Goal: Transaction & Acquisition: Purchase product/service

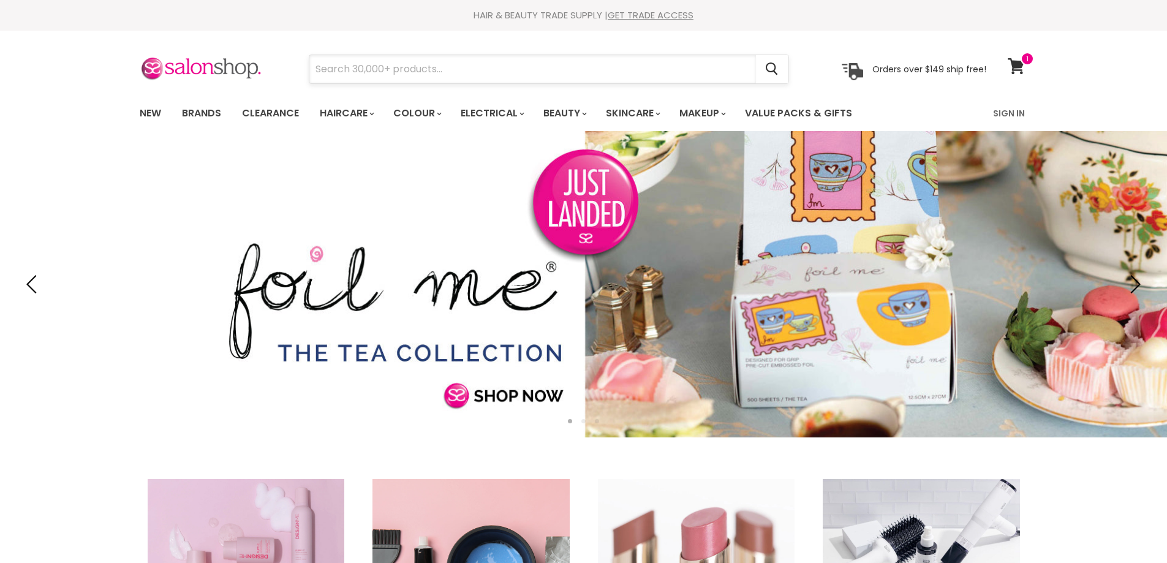
click at [345, 78] on input "Search" at bounding box center [532, 69] width 446 height 28
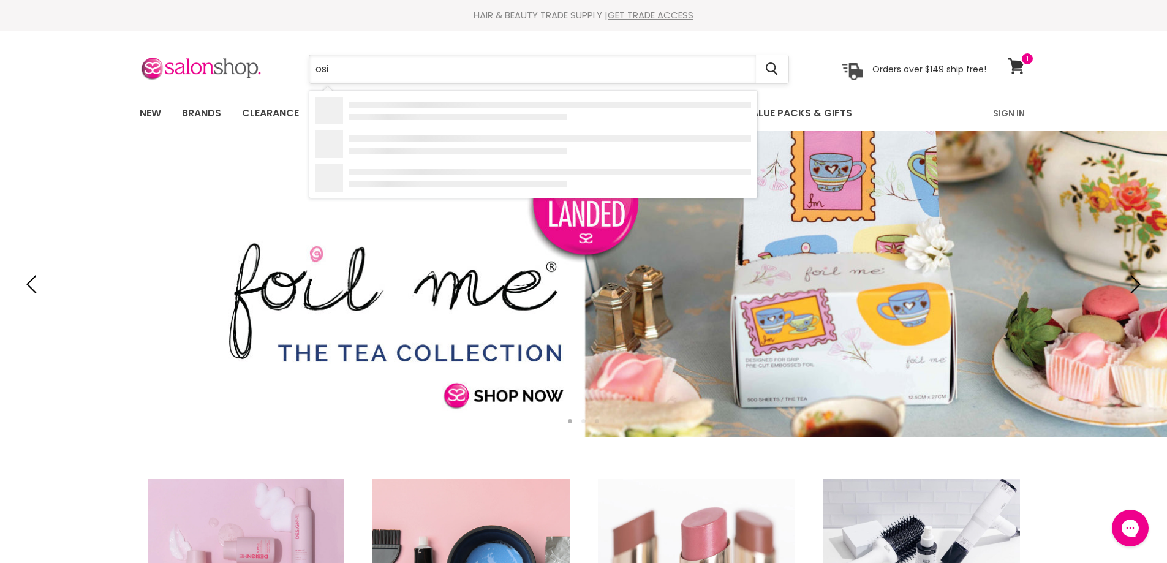
type input "osis"
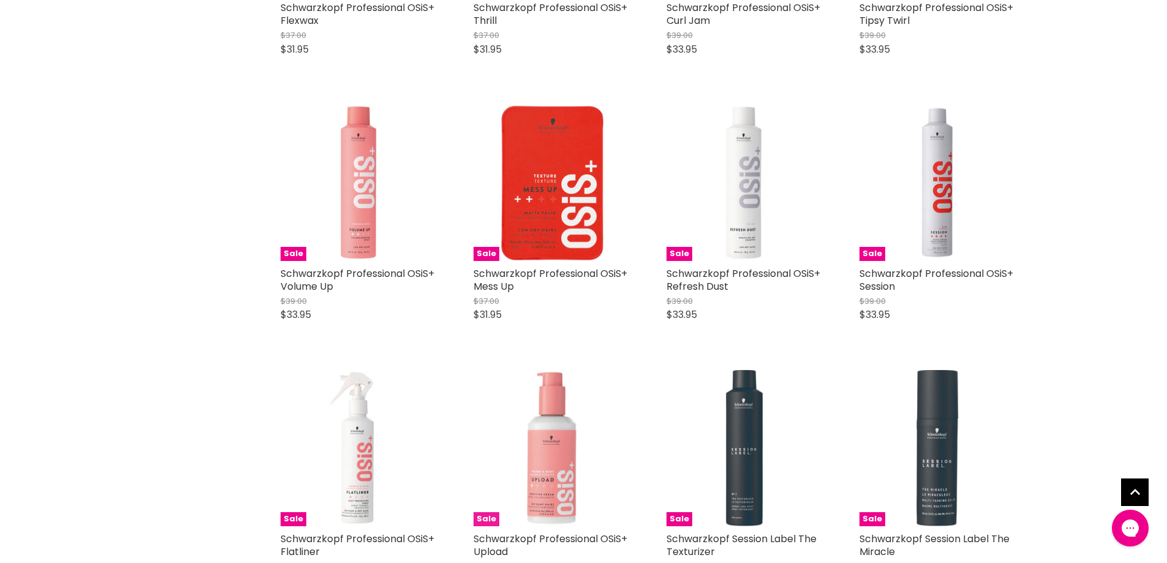
scroll to position [735, 0]
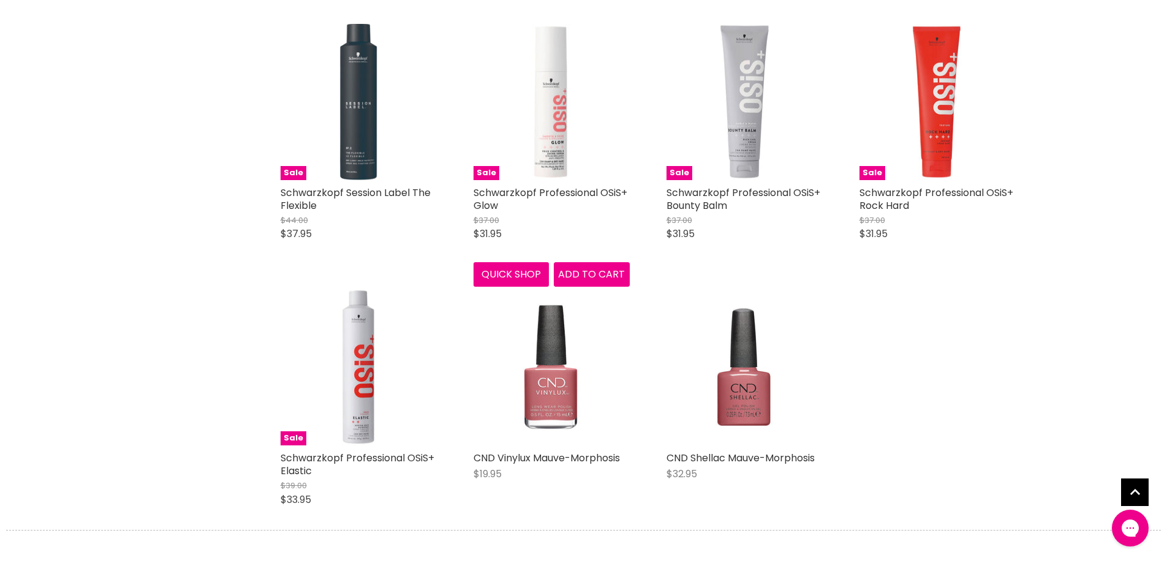
scroll to position [1592, 0]
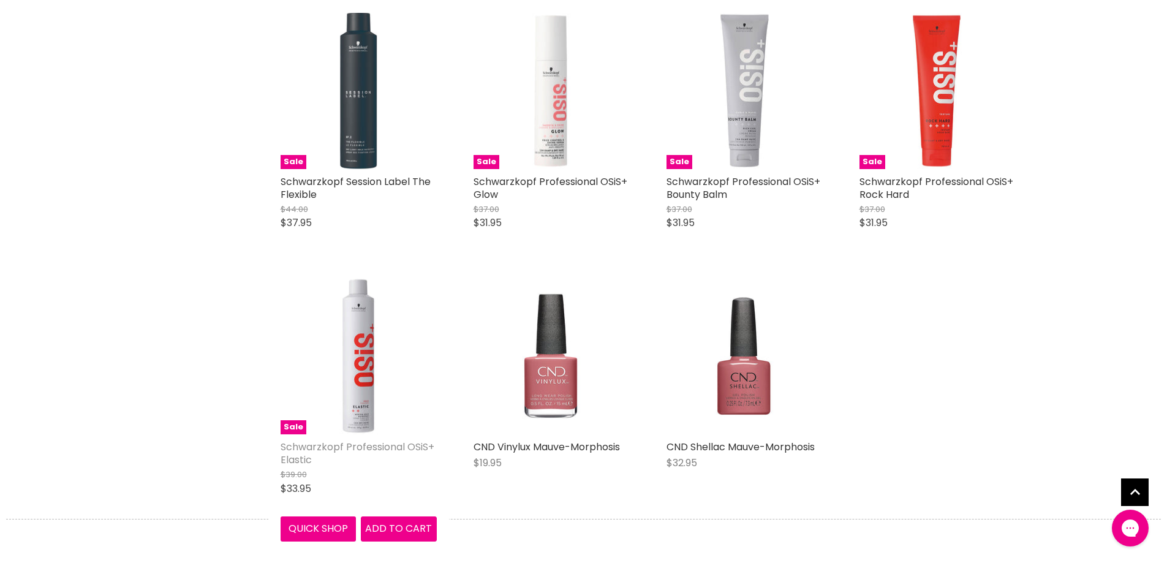
click at [388, 445] on link "Schwarzkopf Professional OSiS+ Elastic" at bounding box center [358, 453] width 154 height 27
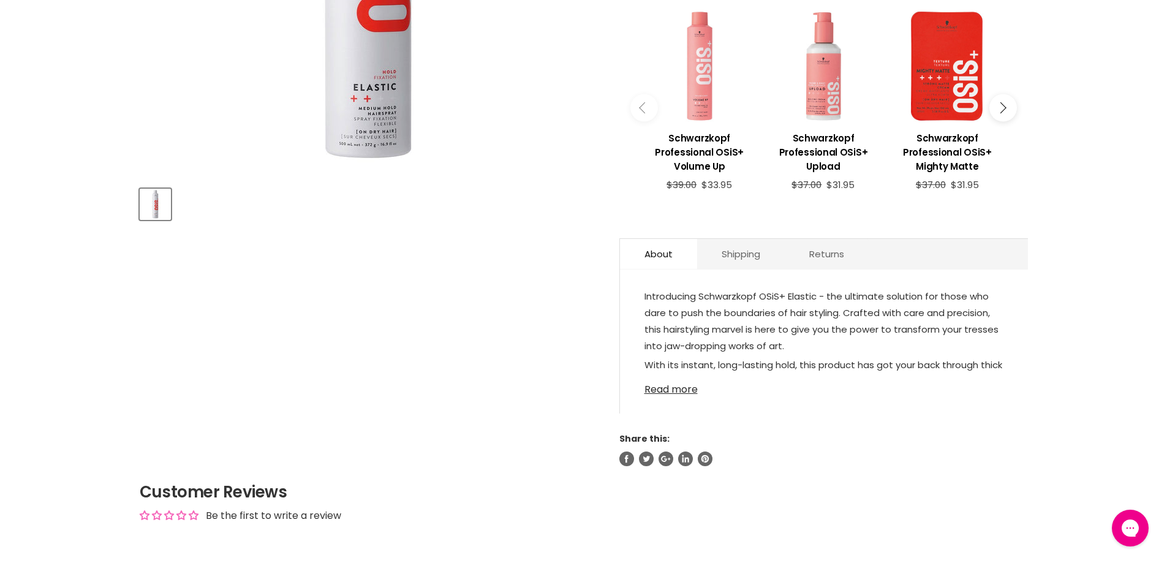
click at [672, 386] on link "Read more" at bounding box center [823, 386] width 359 height 18
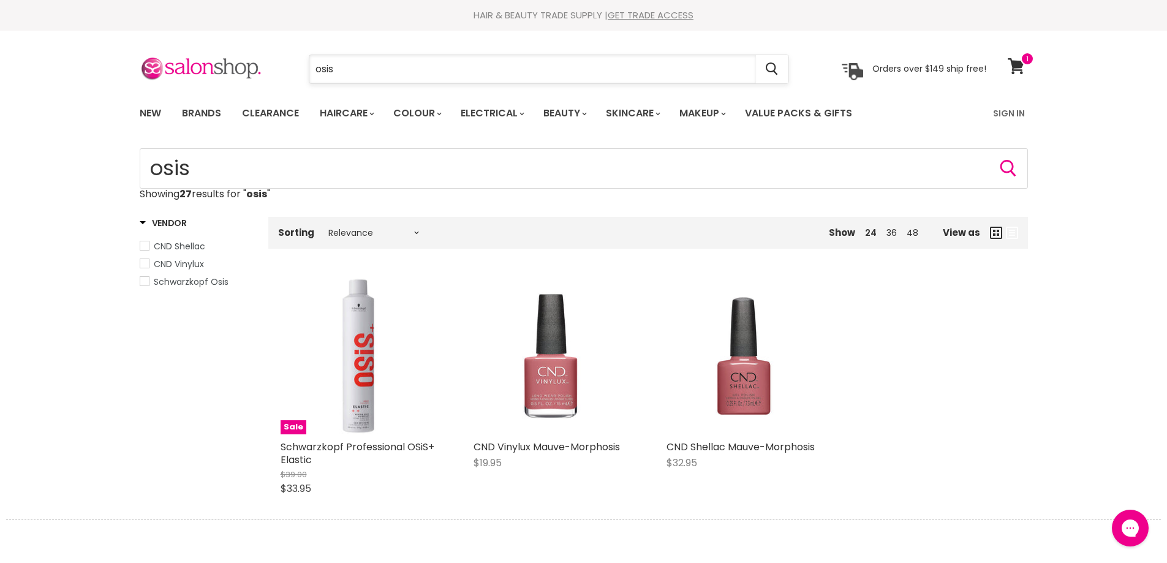
click at [350, 70] on input "osis" at bounding box center [532, 69] width 446 height 28
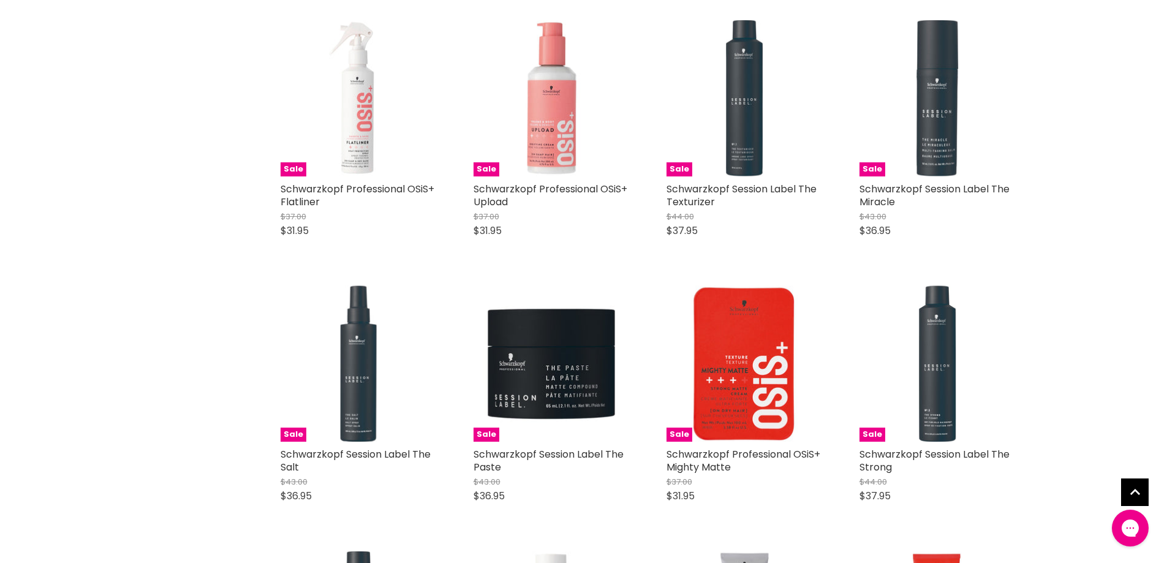
scroll to position [1286, 0]
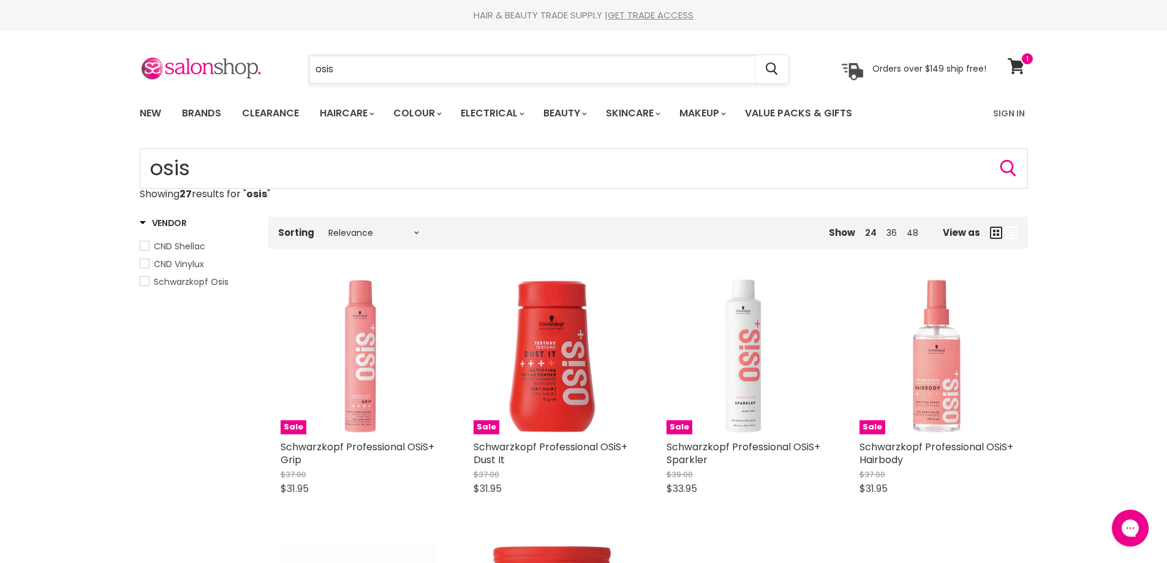
click at [358, 70] on input "osis" at bounding box center [532, 69] width 446 height 28
type input "ovibrance"
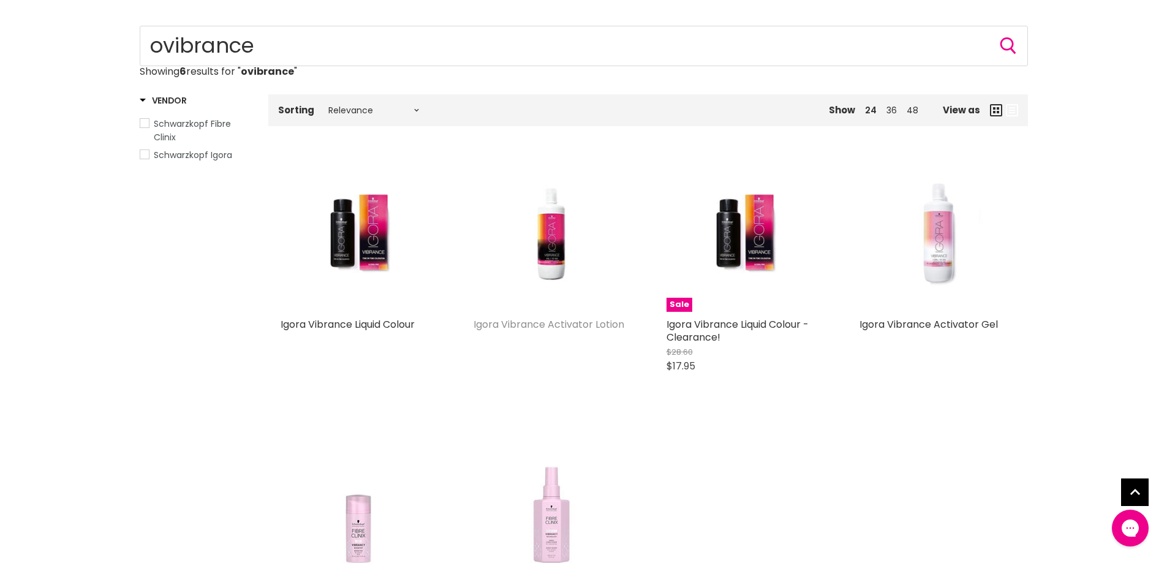
click at [551, 325] on link "Igora Vibrance Activator Lotion" at bounding box center [548, 324] width 151 height 14
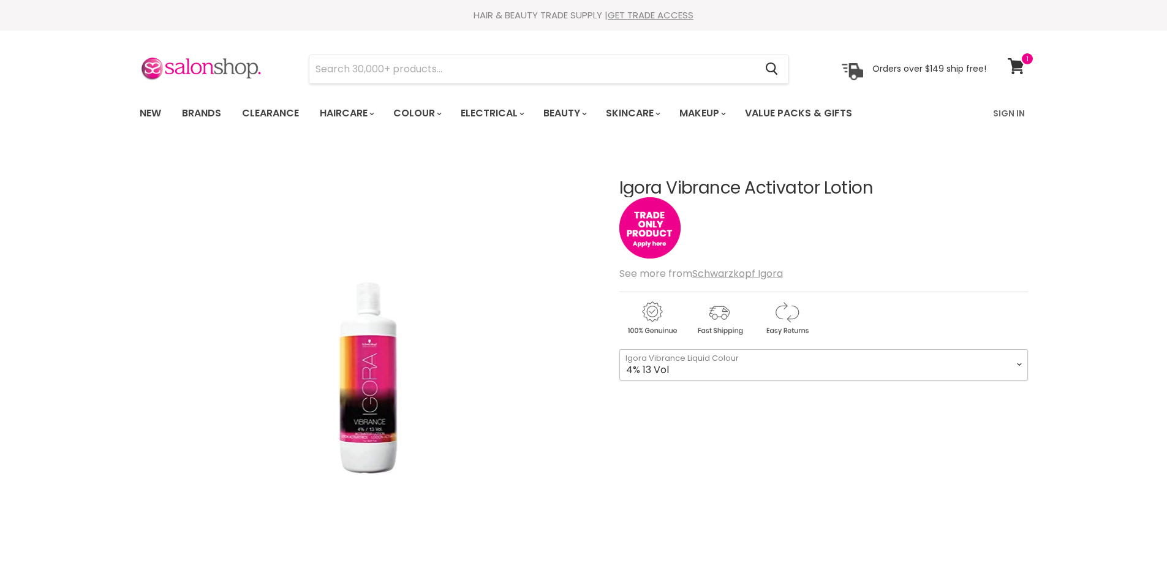
click at [1018, 361] on select "4% 13 Vol 1.9%, 6 Vol 1-0" at bounding box center [823, 364] width 409 height 31
